Goal: Transaction & Acquisition: Purchase product/service

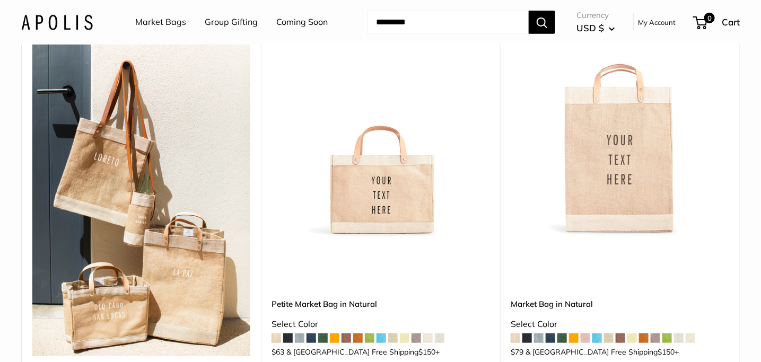
scroll to position [164, 0]
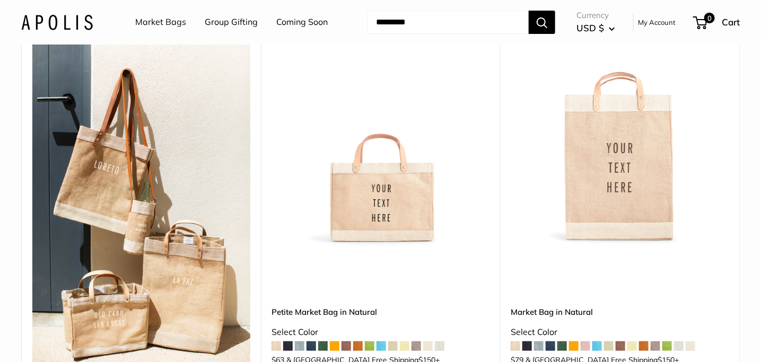
drag, startPoint x: 764, startPoint y: 21, endPoint x: 766, endPoint y: 30, distance: 9.3
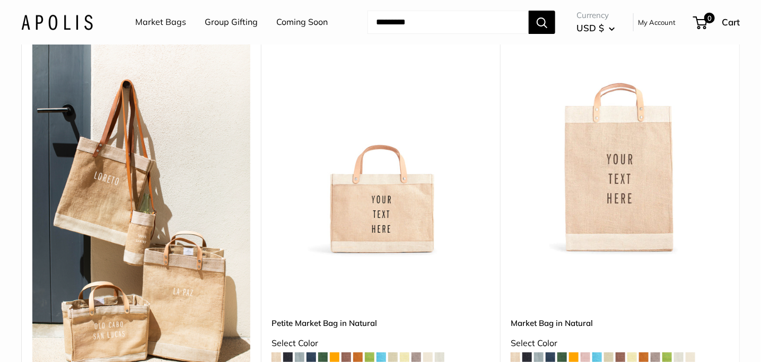
scroll to position [161, 0]
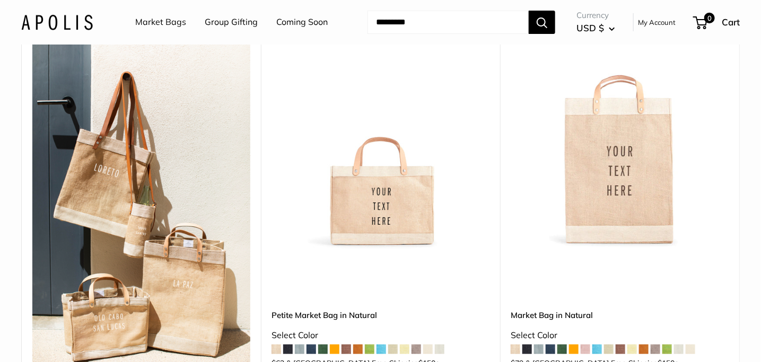
click at [0, 0] on img at bounding box center [0, 0] width 0 height 0
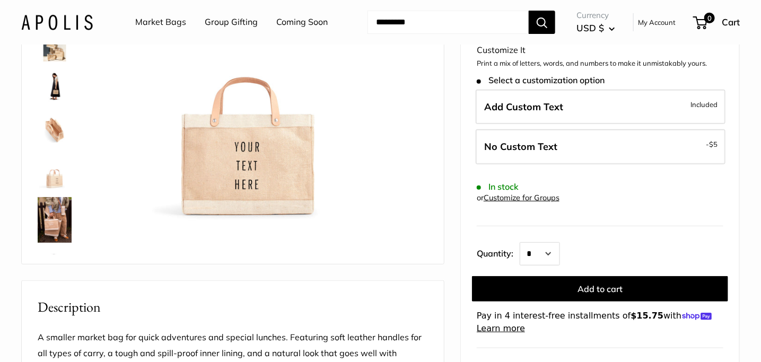
drag, startPoint x: 764, startPoint y: 24, endPoint x: 766, endPoint y: 35, distance: 10.8
